Goal: Task Accomplishment & Management: Use online tool/utility

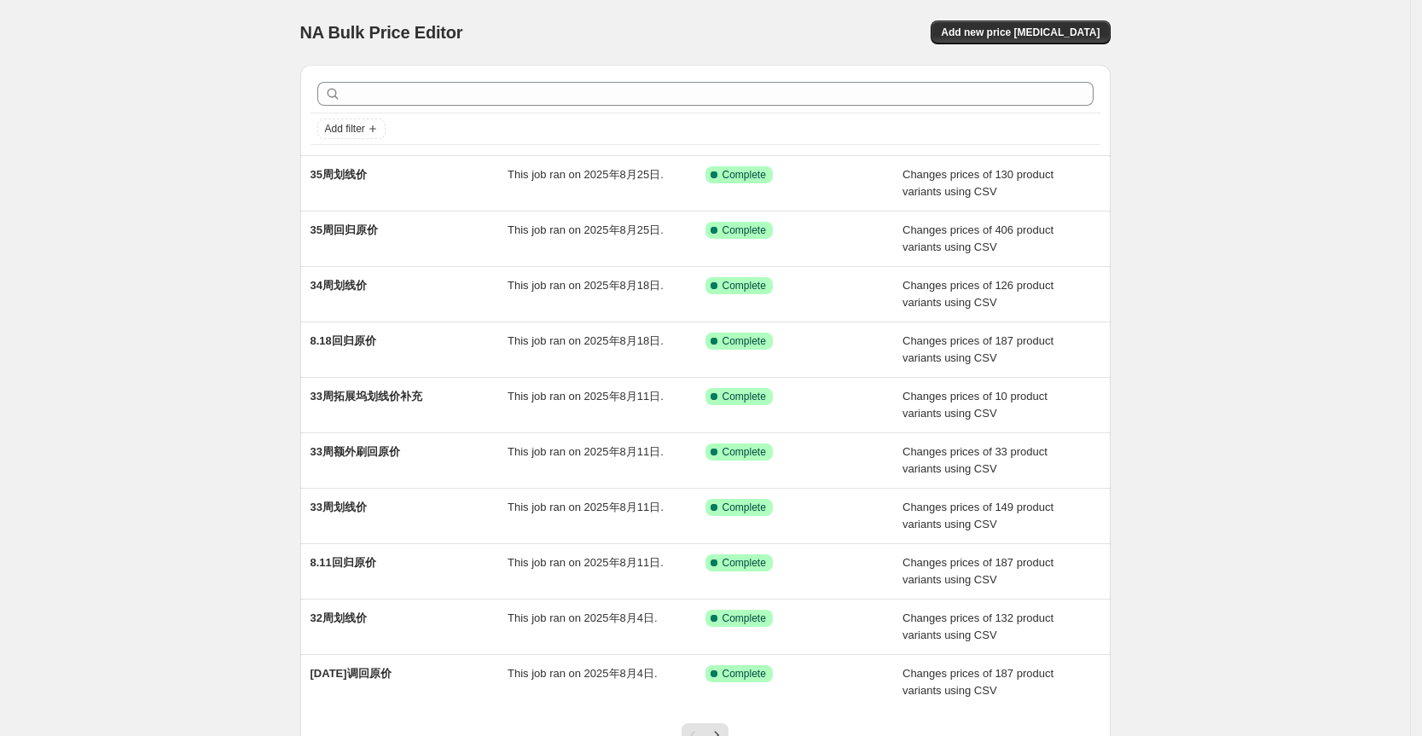
click at [1286, 241] on div "NA Bulk Price Editor. This page is ready NA Bulk Price Editor Add new price [ME…" at bounding box center [705, 439] width 1410 height 879
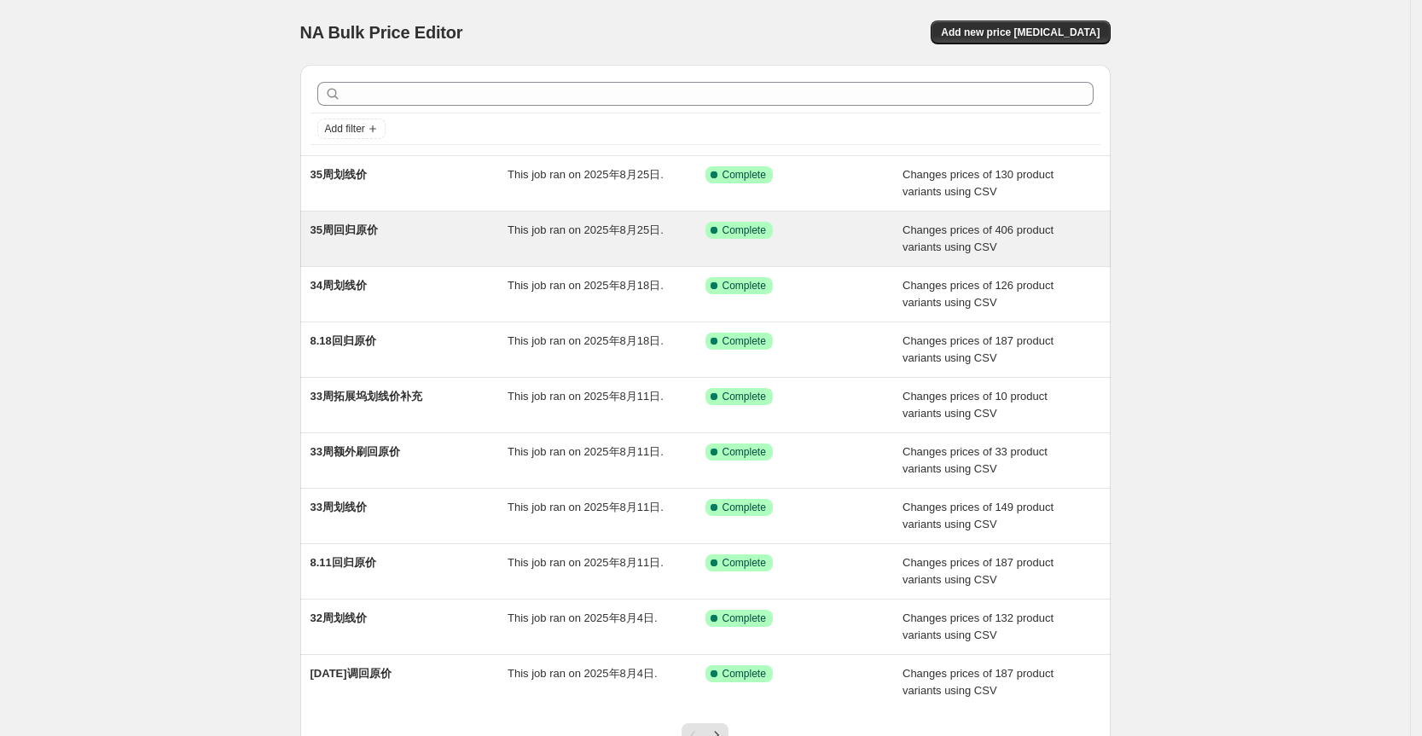
click at [343, 241] on div "35周回归原价" at bounding box center [410, 239] width 198 height 34
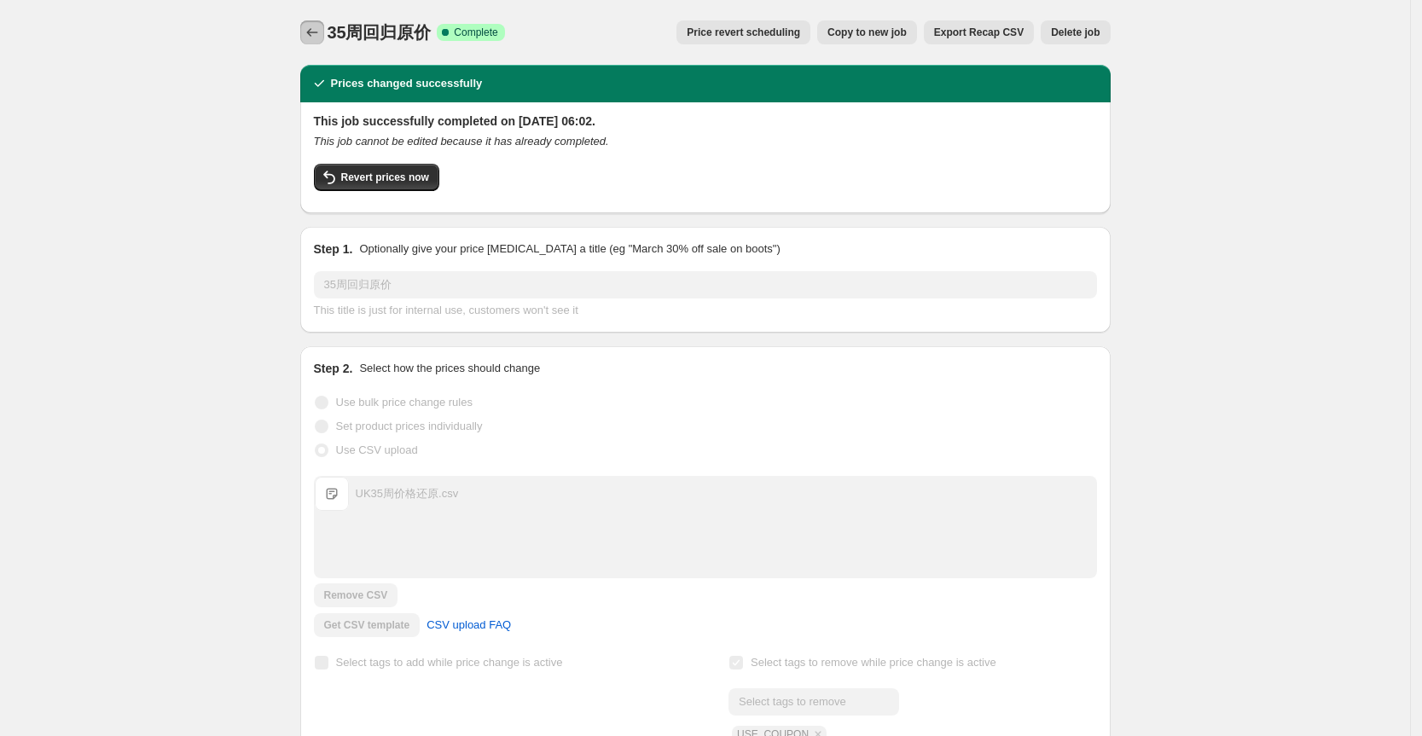
click at [321, 34] on icon "Price change jobs" at bounding box center [312, 32] width 17 height 17
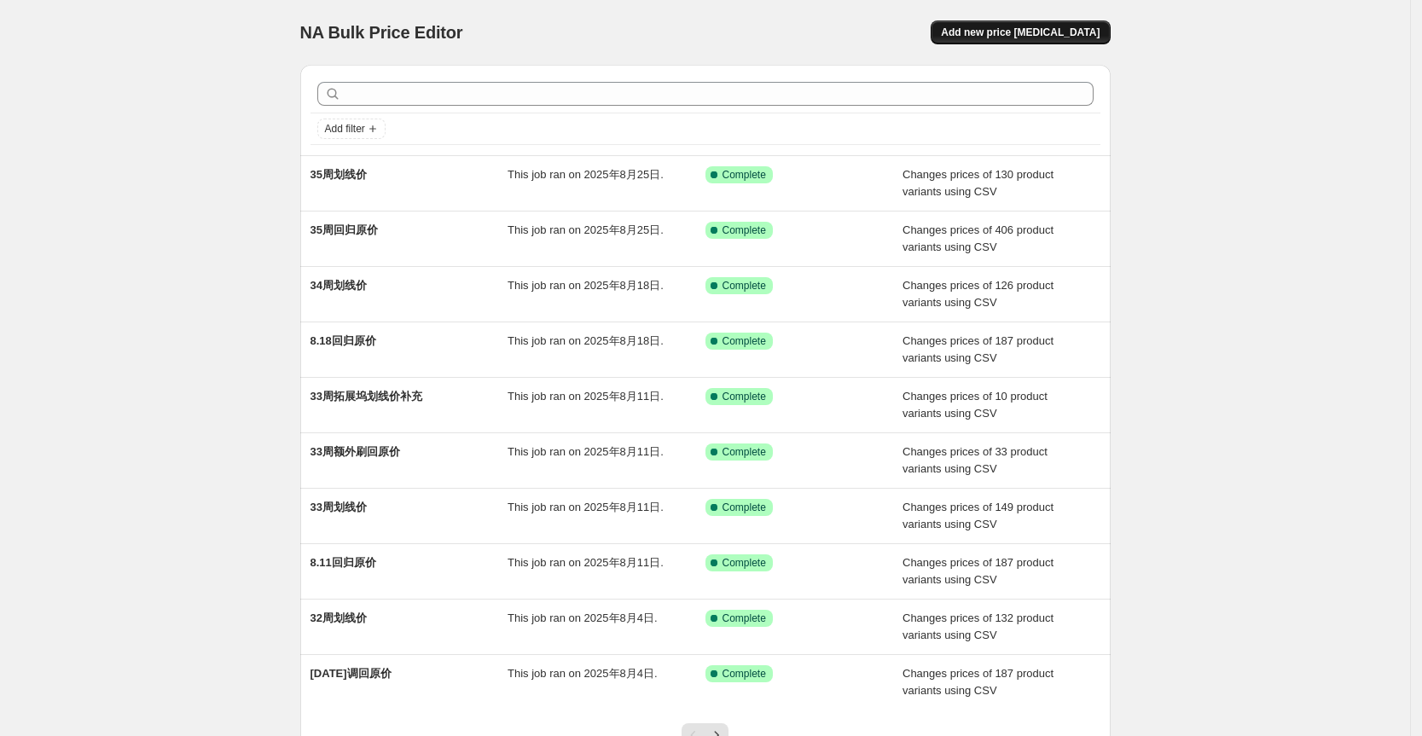
click at [993, 22] on button "Add new price change job" at bounding box center [1020, 32] width 179 height 24
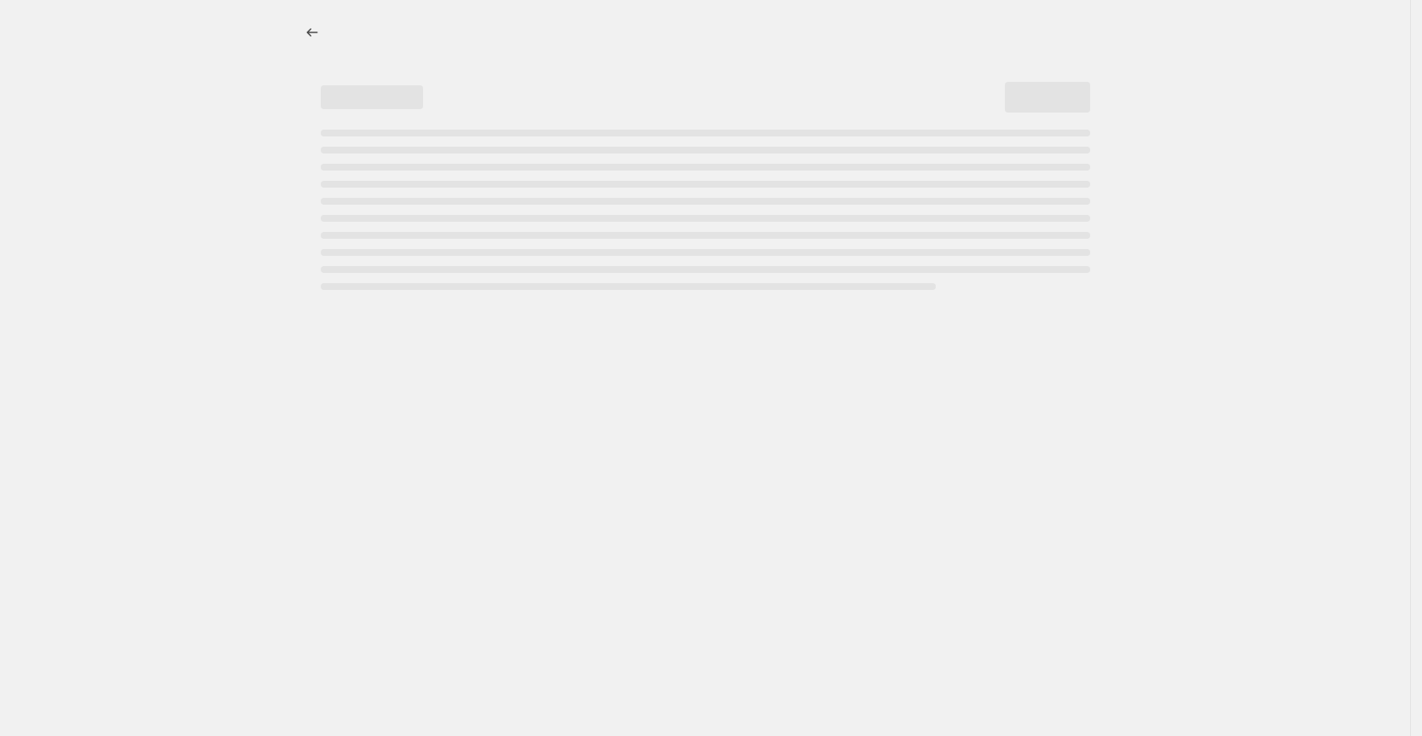
select select "percentage"
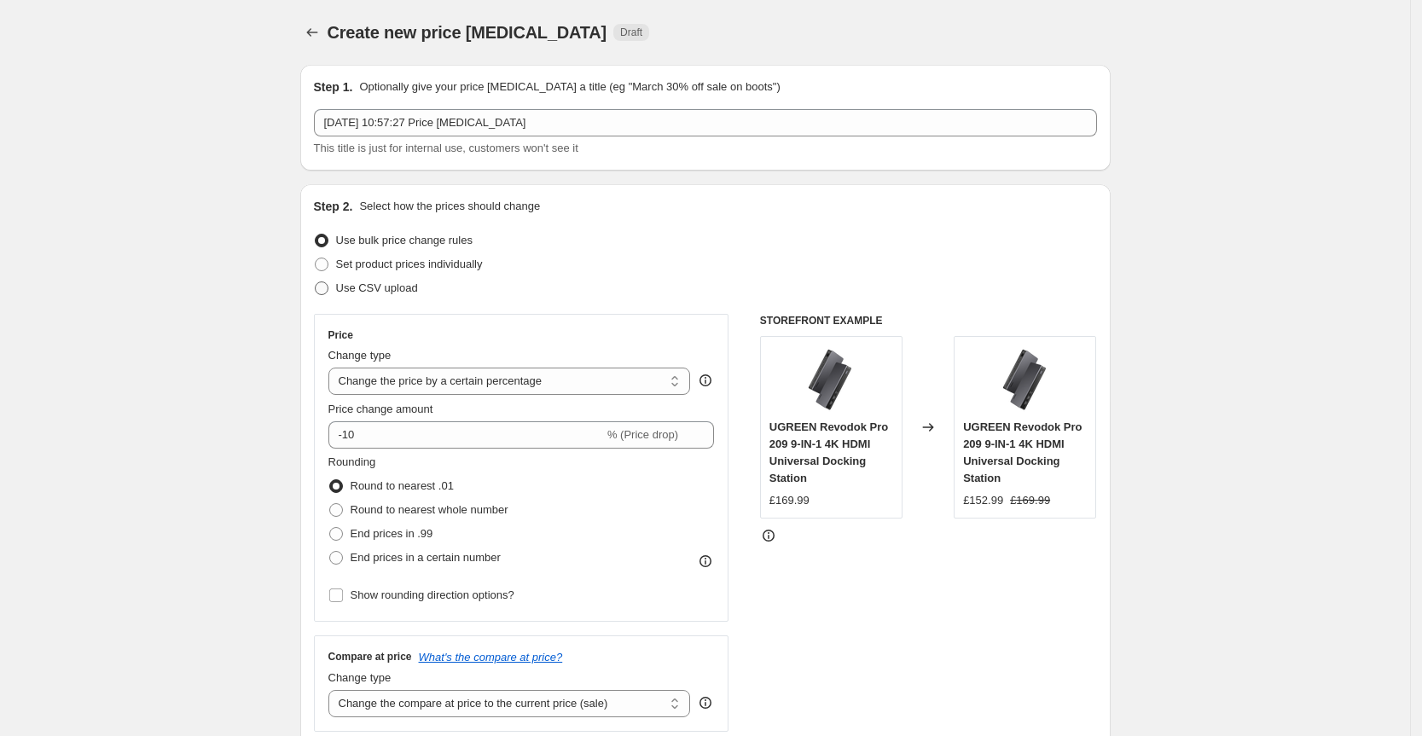
click at [366, 293] on span "Use CSV upload" at bounding box center [377, 288] width 82 height 13
click at [316, 282] on input "Use CSV upload" at bounding box center [315, 282] width 1 height 1
radio input "true"
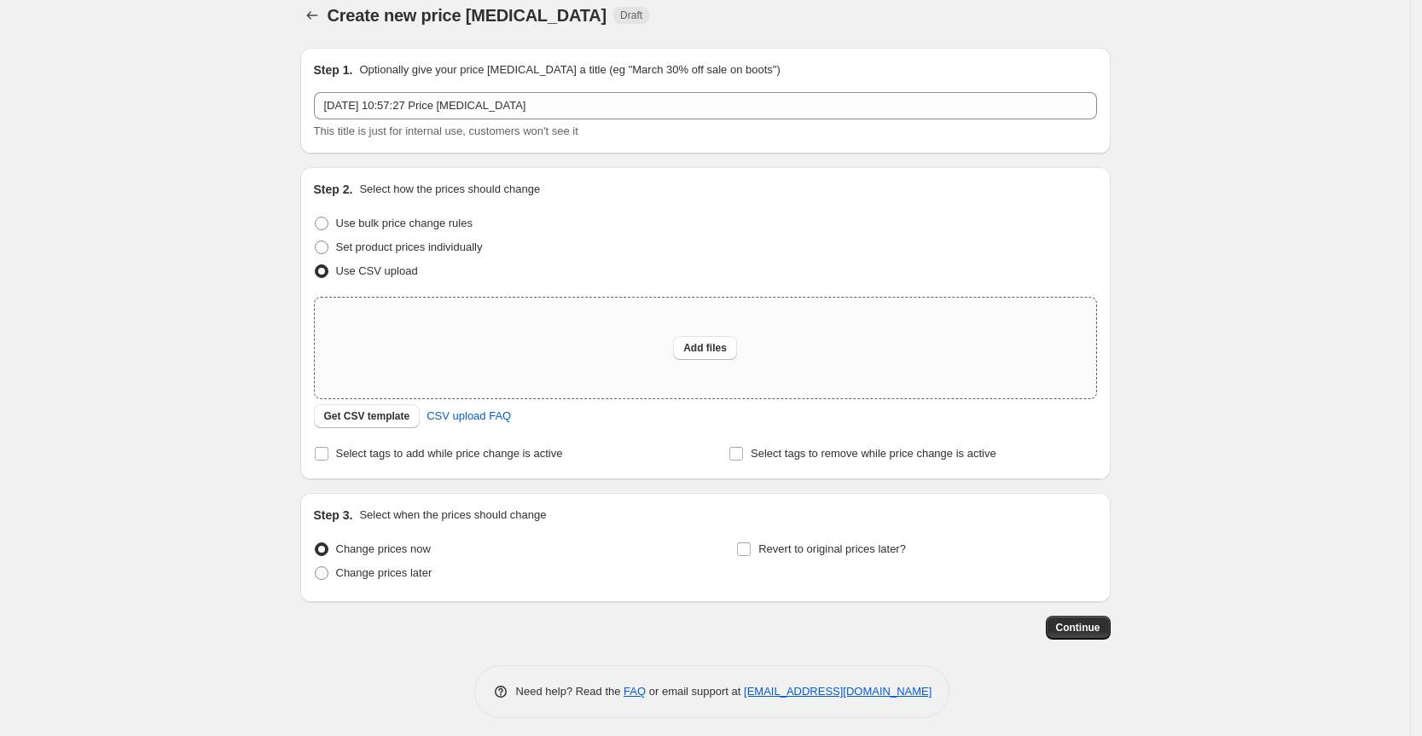
scroll to position [25, 0]
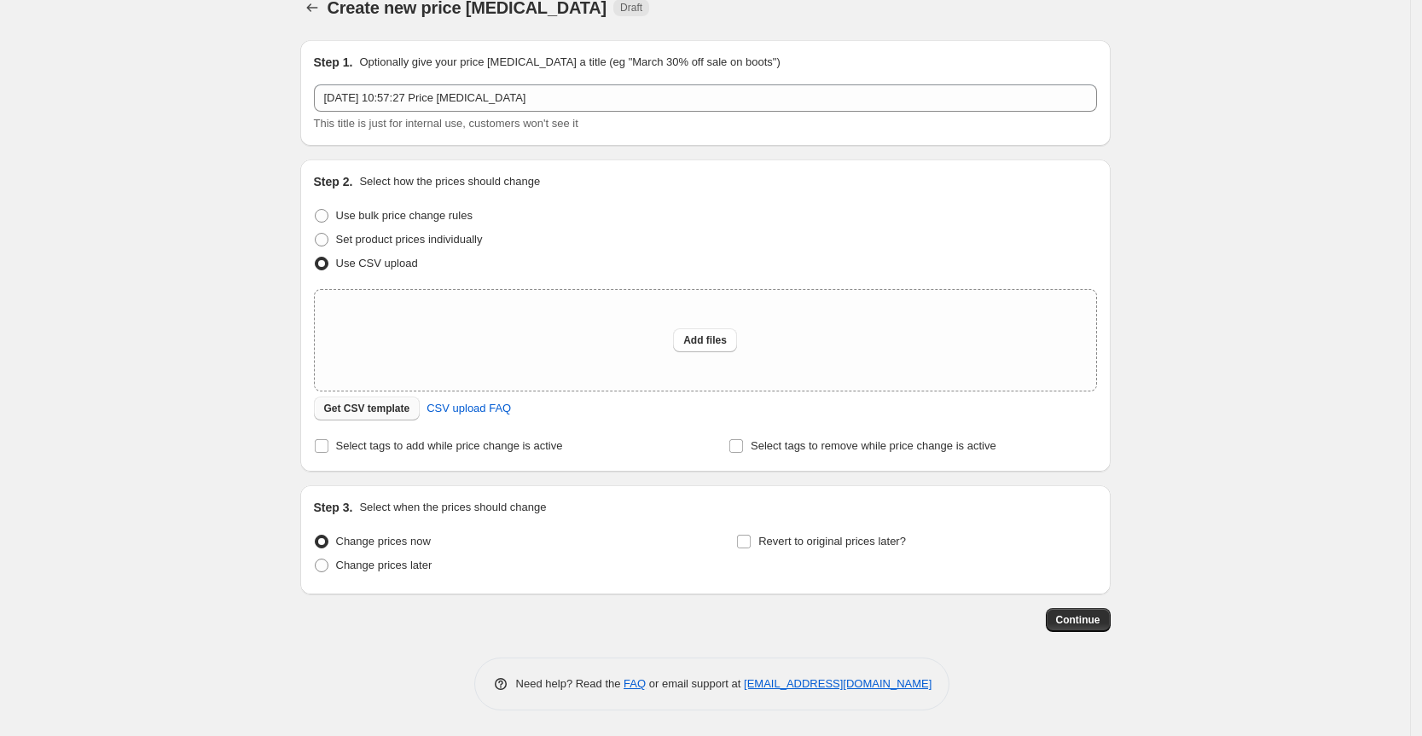
click at [386, 407] on span "Get CSV template" at bounding box center [367, 409] width 86 height 14
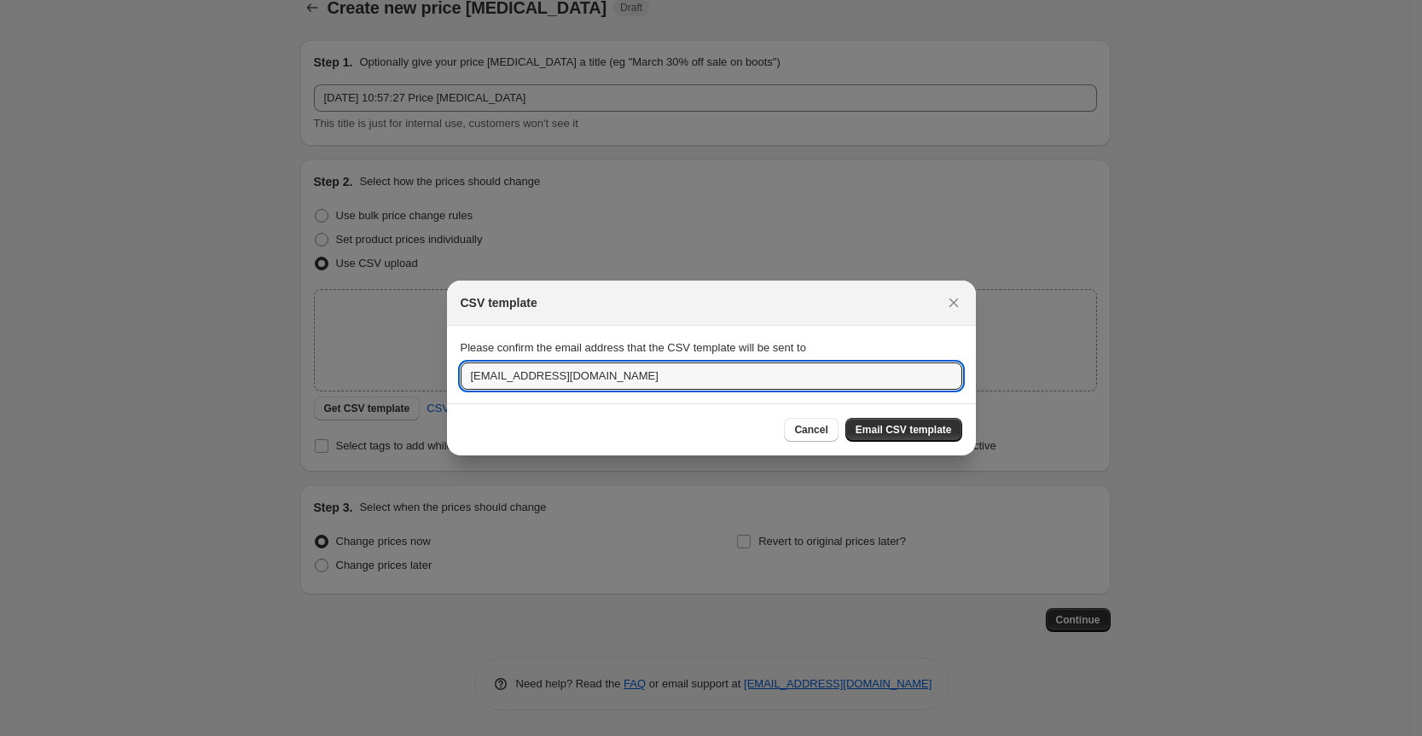
drag, startPoint x: 489, startPoint y: 374, endPoint x: 421, endPoint y: 380, distance: 67.7
click at [421, 735] on div "CSV template Please confirm the email address that the CSV template will be sen…" at bounding box center [711, 736] width 1422 height 0
type input "lotus@ugreen.com"
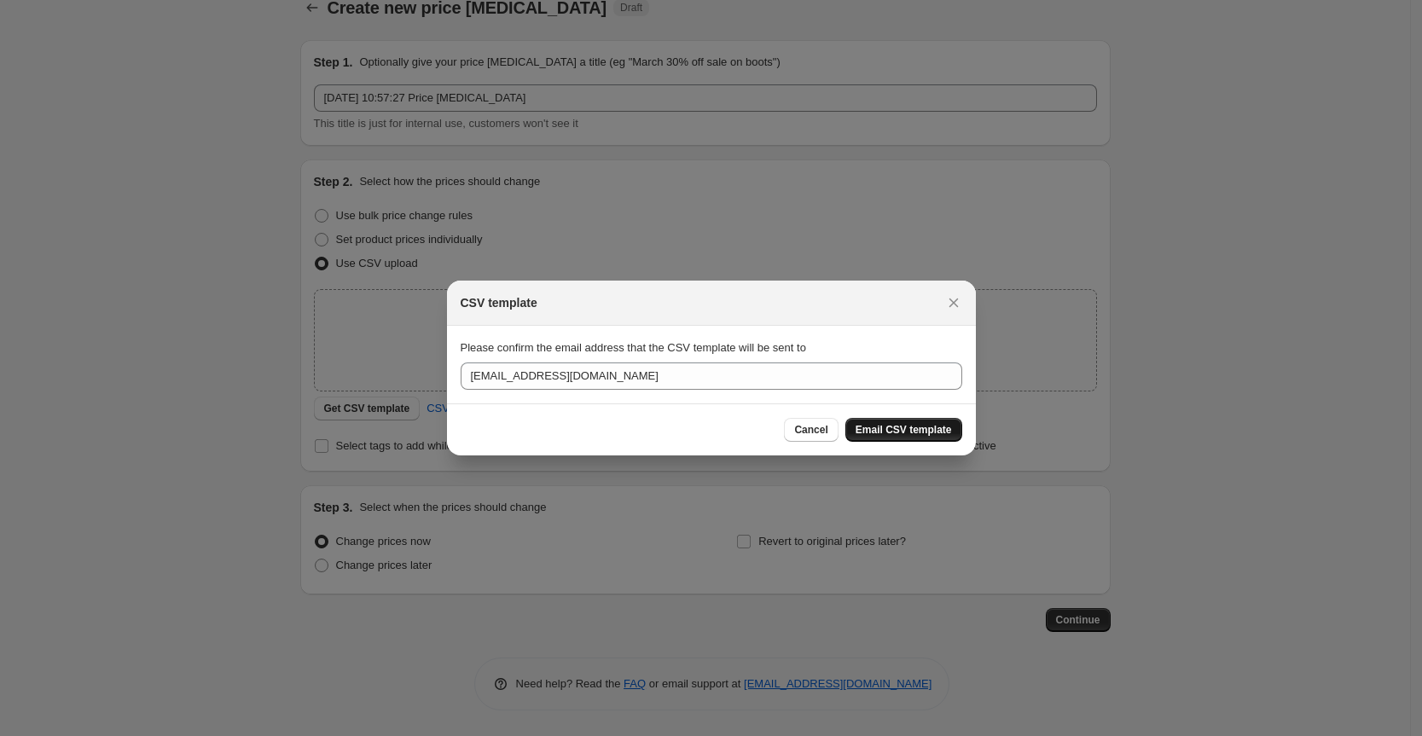
click at [909, 422] on button "Email CSV template" at bounding box center [903, 430] width 117 height 24
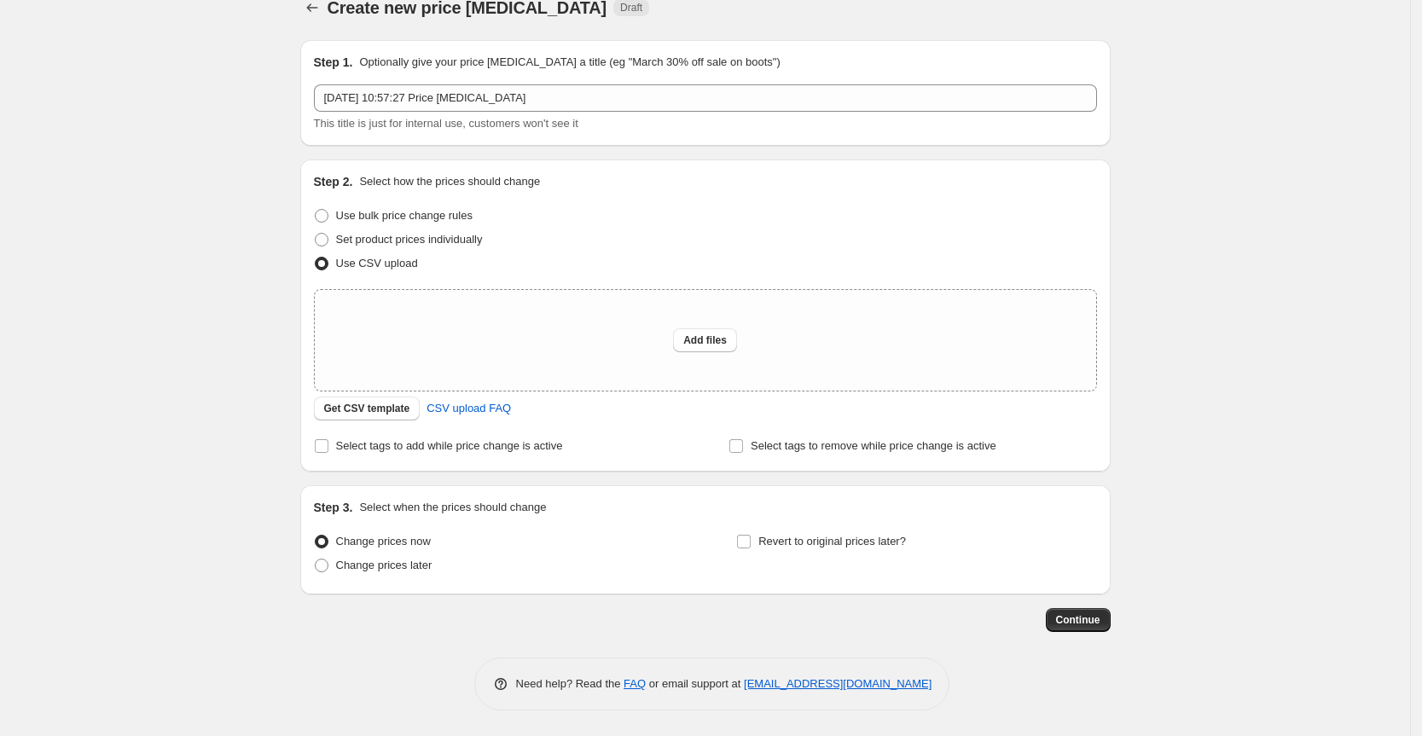
scroll to position [0, 0]
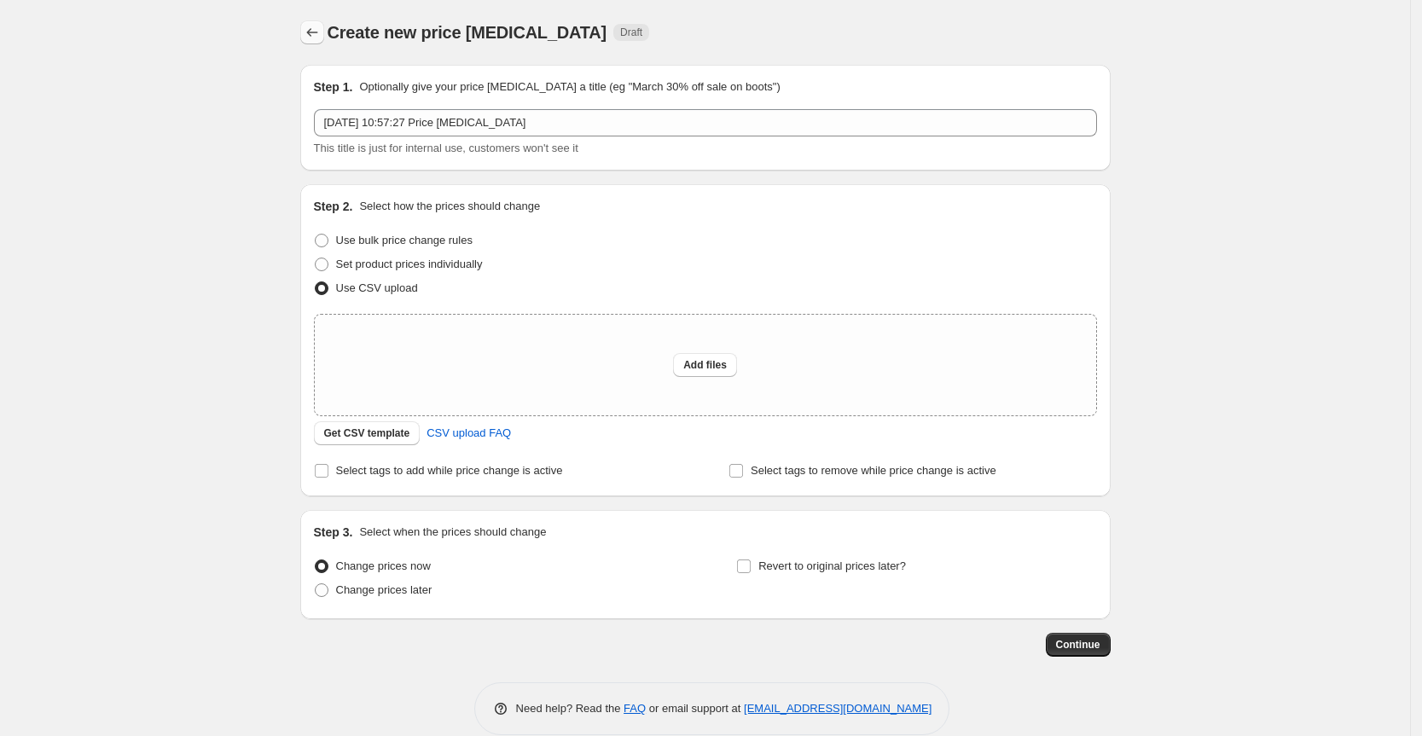
click at [312, 28] on icon "Price change jobs" at bounding box center [312, 32] width 17 height 17
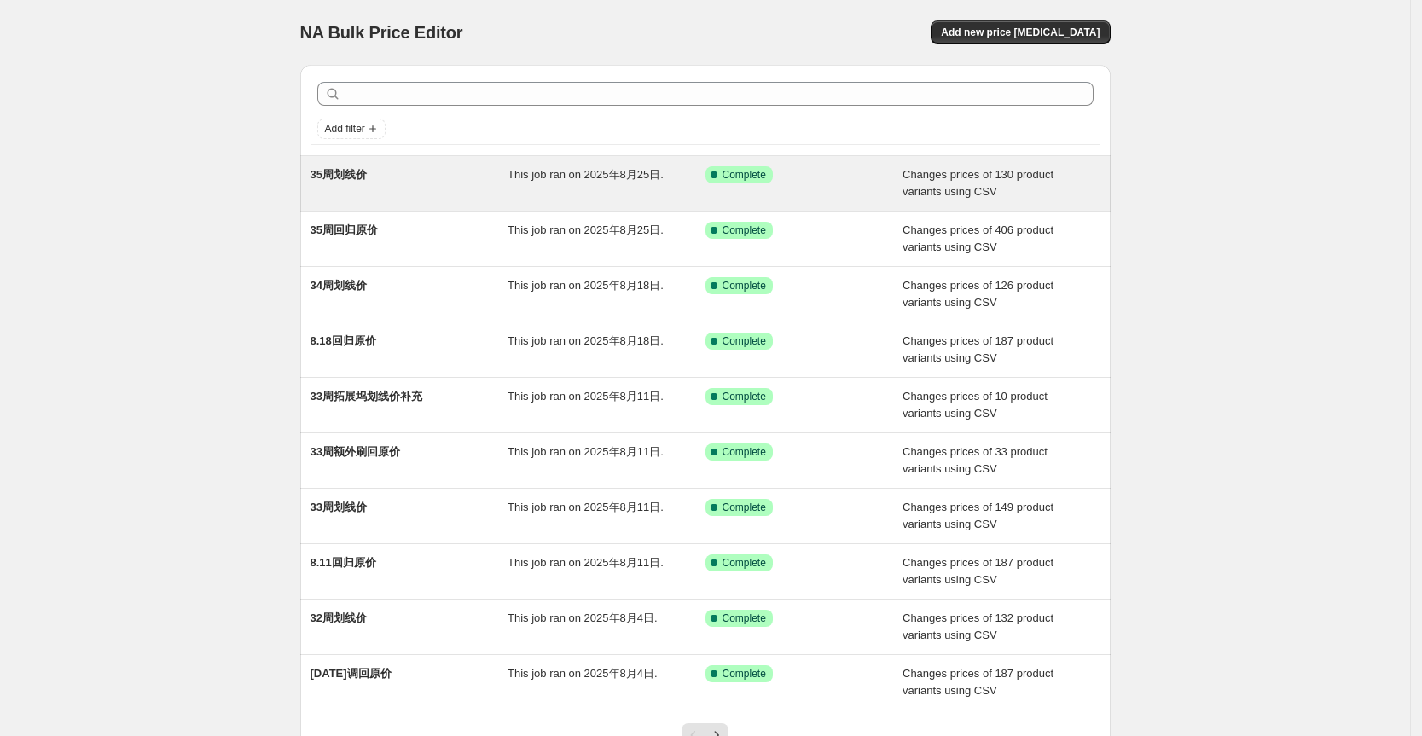
click at [515, 191] on div "This job ran on 2025年8月25日." at bounding box center [607, 183] width 198 height 34
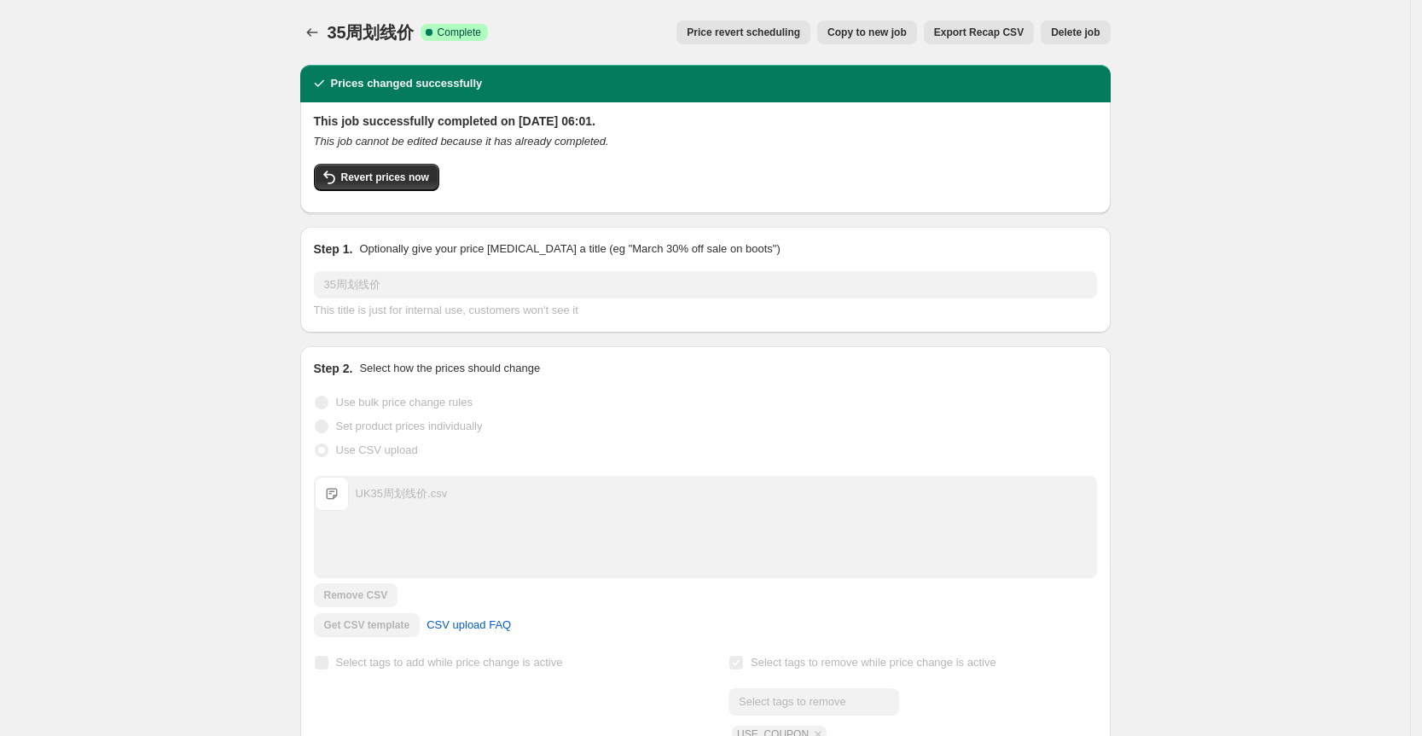
click at [395, 496] on div "UK35周划线价.csv" at bounding box center [402, 493] width 92 height 17
